Goal: Register for event/course

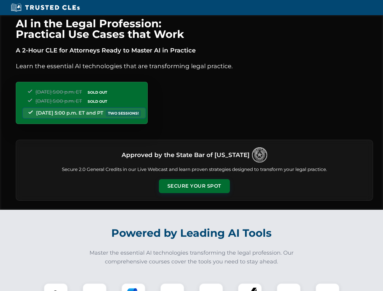
click at [194, 186] on button "Secure Your Spot" at bounding box center [194, 186] width 71 height 14
click at [56, 287] on img at bounding box center [56, 296] width 18 height 18
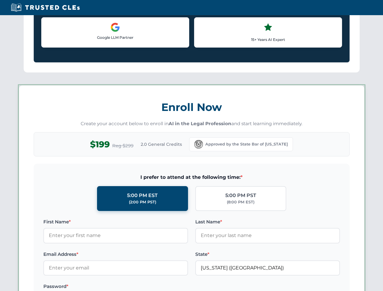
click at [95, 287] on div "AI in the Legal Profession: Practical Use Cases that Work A 2-Hour CLE for Atto…" at bounding box center [191, 284] width 383 height 1419
